Goal: Register for event/course

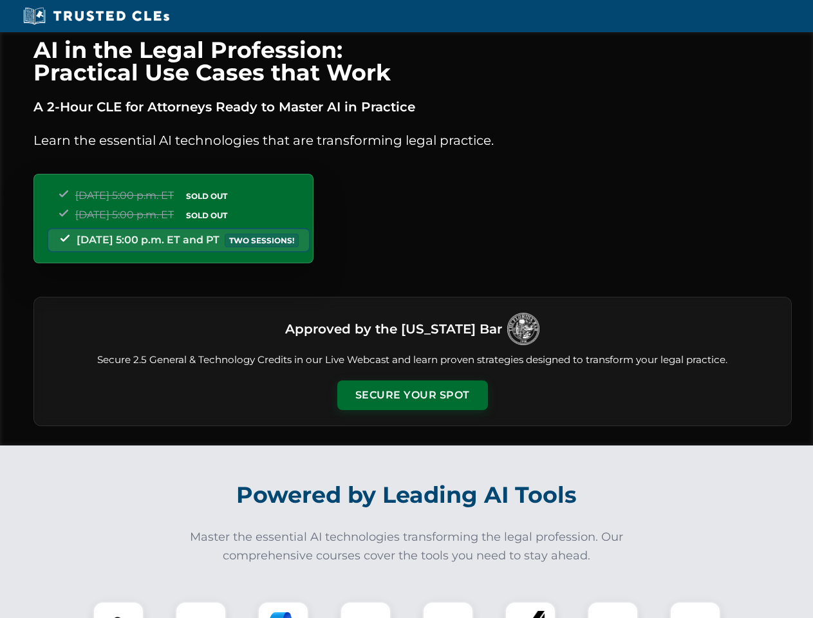
click at [412, 395] on button "Secure Your Spot" at bounding box center [412, 395] width 151 height 30
click at [118, 609] on img at bounding box center [118, 626] width 37 height 37
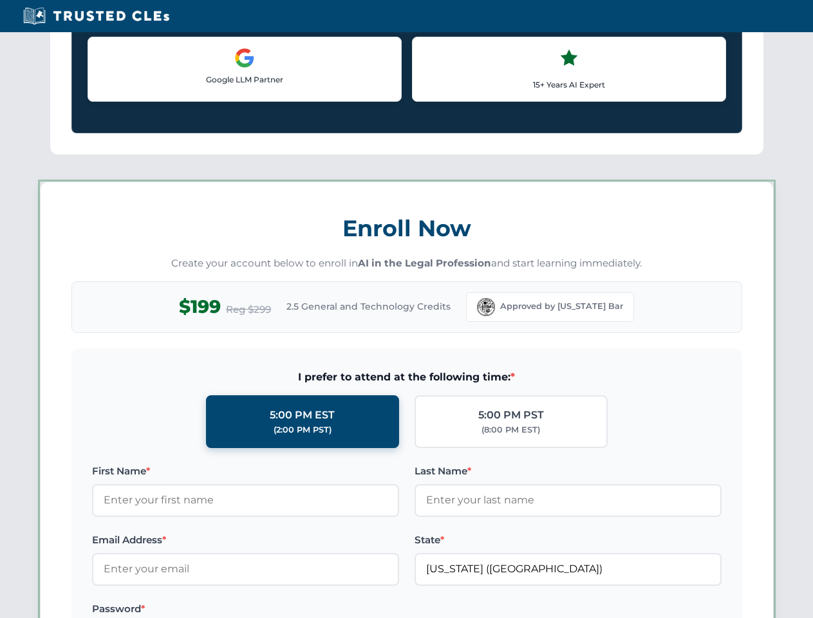
click at [283, 609] on label "Password *" at bounding box center [245, 608] width 307 height 15
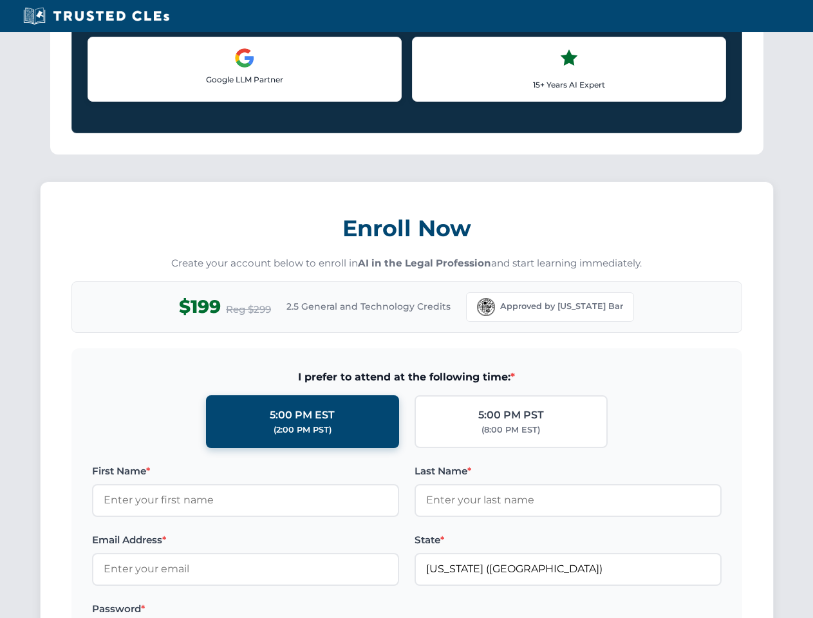
scroll to position [1263, 0]
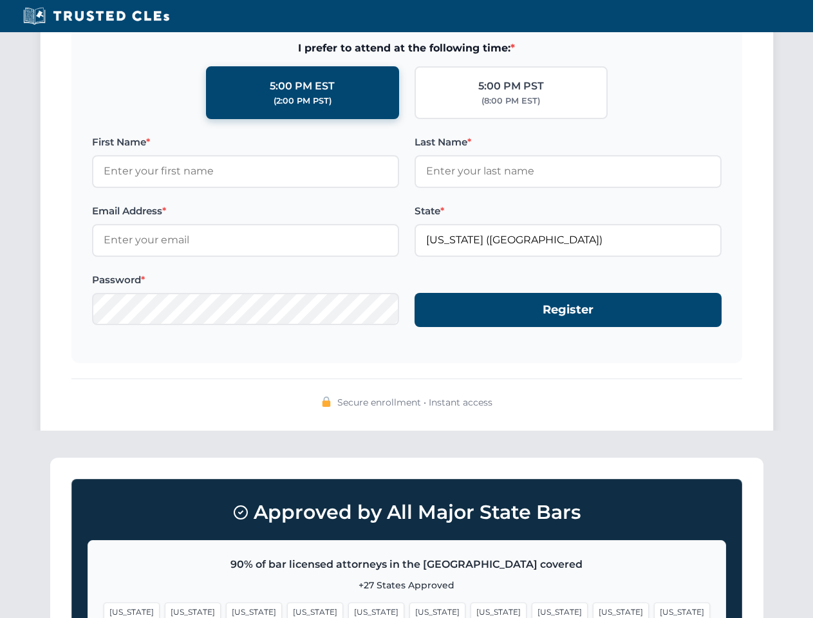
click at [593, 609] on span "[US_STATE]" at bounding box center [621, 611] width 56 height 19
